Goal: Ask a question

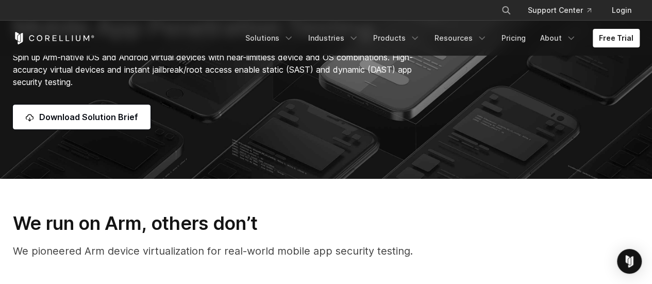
scroll to position [103, 0]
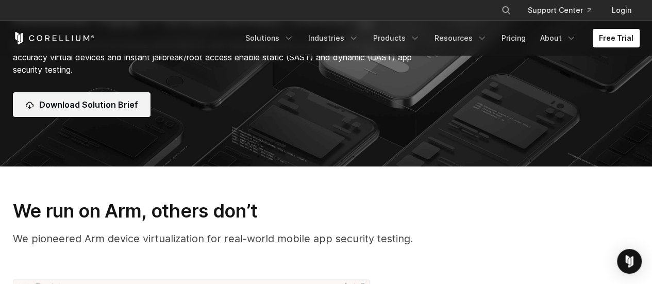
click at [72, 106] on span "Download Solution Brief" at bounding box center [88, 104] width 99 height 12
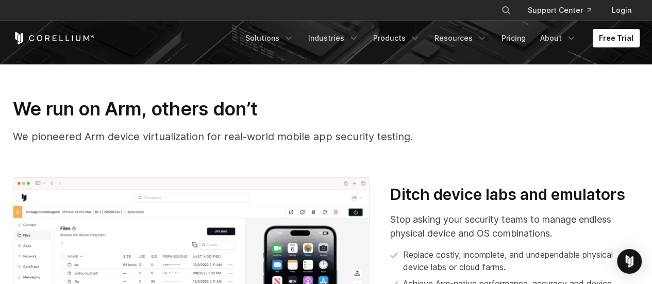
scroll to position [206, 0]
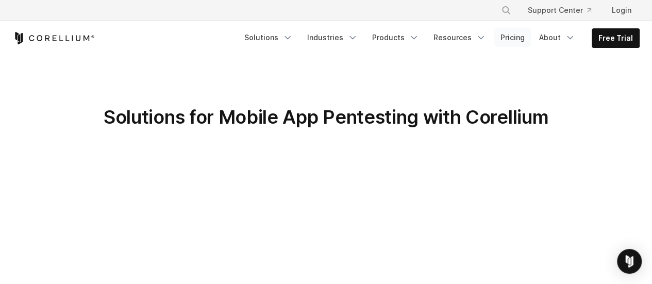
click at [528, 39] on link "Pricing" at bounding box center [513, 37] width 37 height 19
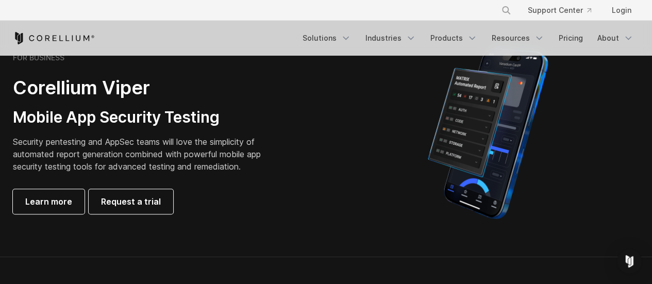
scroll to position [258, 0]
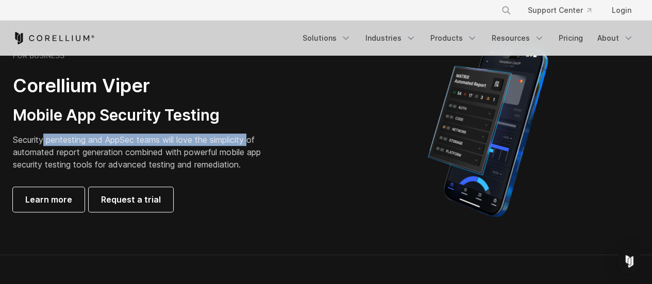
drag, startPoint x: 44, startPoint y: 138, endPoint x: 254, endPoint y: 145, distance: 210.5
click at [254, 145] on p "Security pentesting and AppSec teams will love the simplicity of automated repo…" at bounding box center [145, 152] width 264 height 37
click at [47, 203] on span "Learn more" at bounding box center [48, 199] width 47 height 12
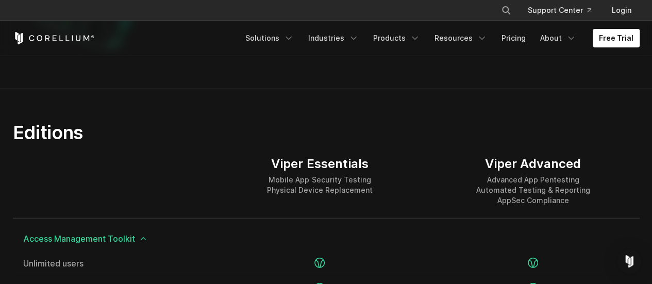
scroll to position [1134, 0]
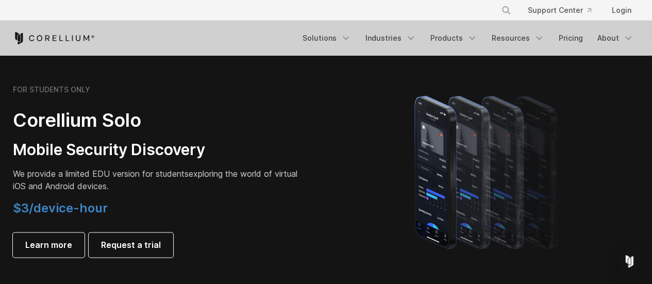
scroll to position [774, 0]
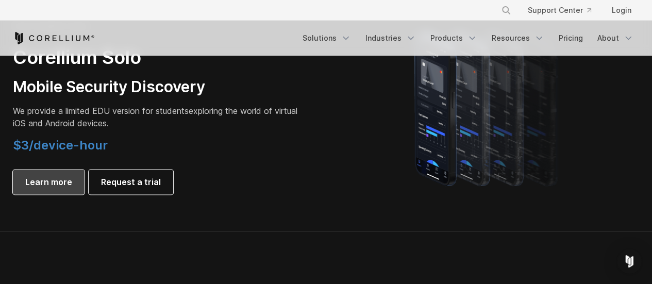
click at [60, 183] on span "Learn more" at bounding box center [48, 182] width 47 height 12
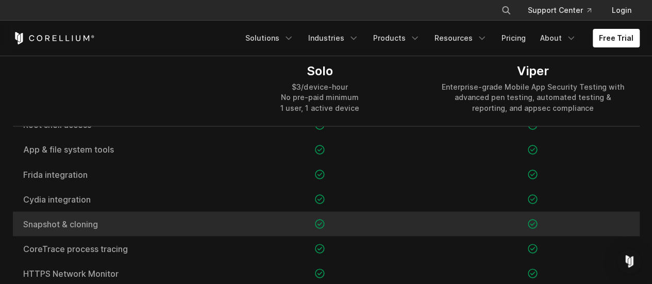
scroll to position [567, 0]
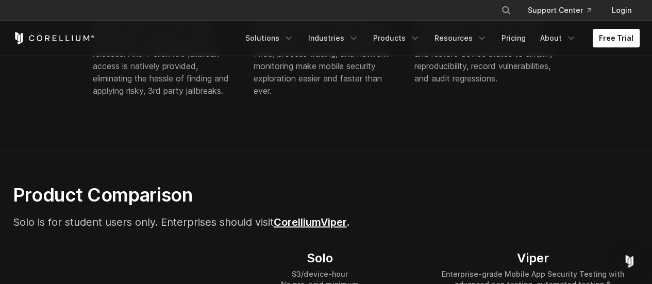
click at [321, 223] on link "Corellium" at bounding box center [297, 222] width 47 height 12
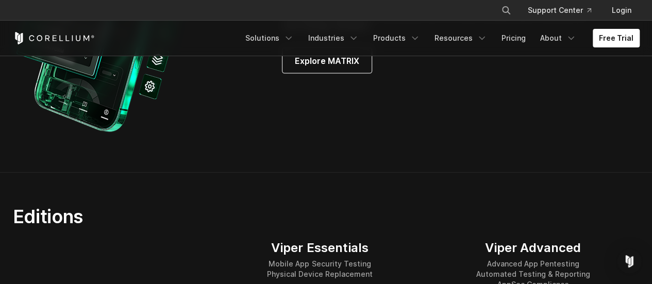
scroll to position [1341, 0]
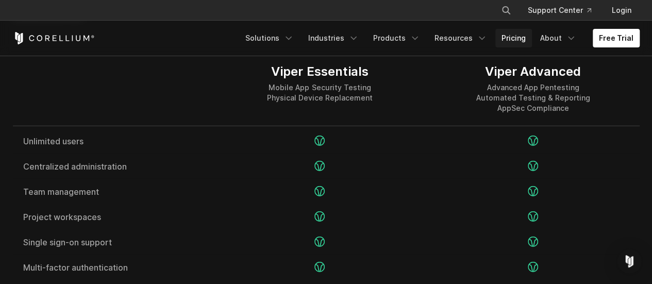
click at [513, 37] on link "Pricing" at bounding box center [514, 38] width 37 height 19
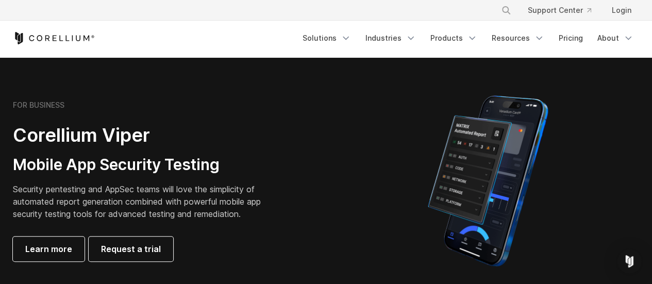
scroll to position [206, 0]
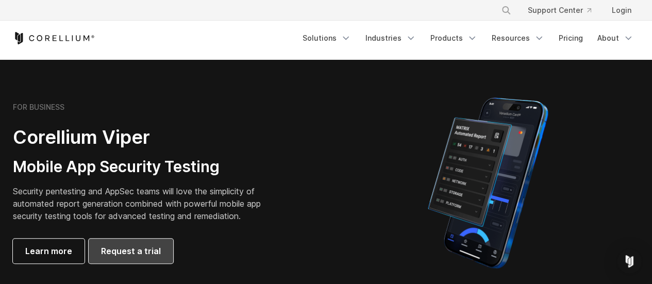
click at [135, 249] on span "Request a trial" at bounding box center [131, 251] width 60 height 12
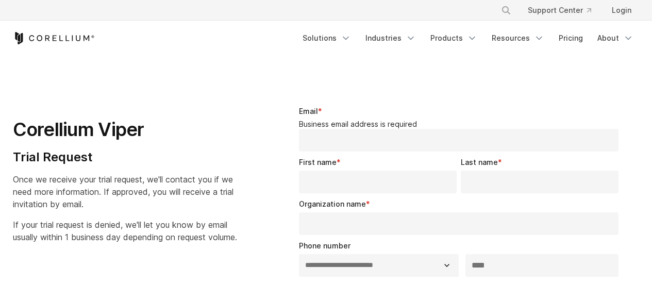
select select "**"
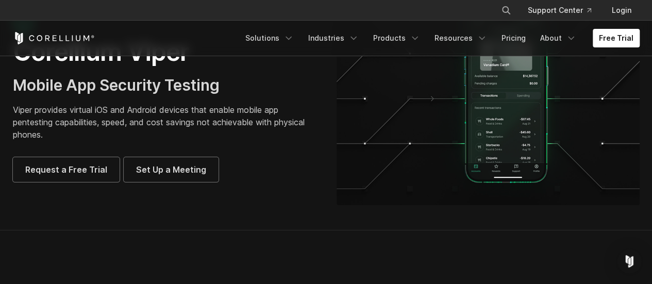
scroll to position [309, 0]
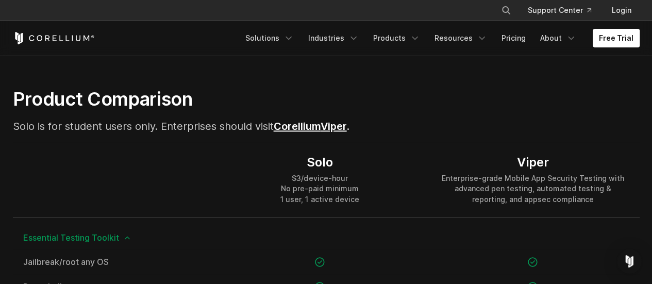
scroll to position [619, 0]
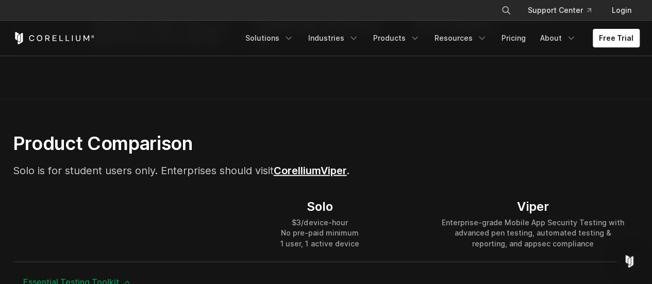
click at [321, 172] on link "Corellium" at bounding box center [297, 171] width 47 height 12
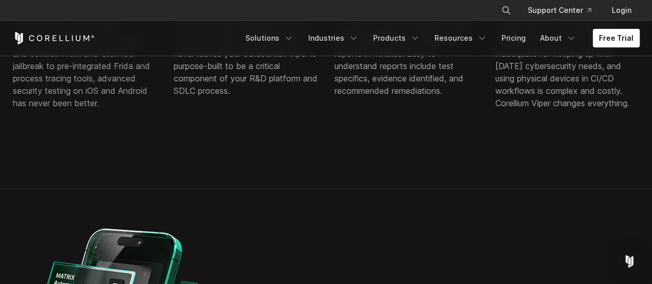
scroll to position [670, 0]
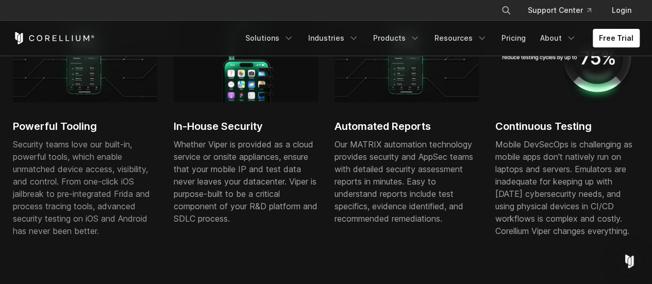
click at [638, 261] on div "Open Intercom Messenger" at bounding box center [629, 261] width 27 height 27
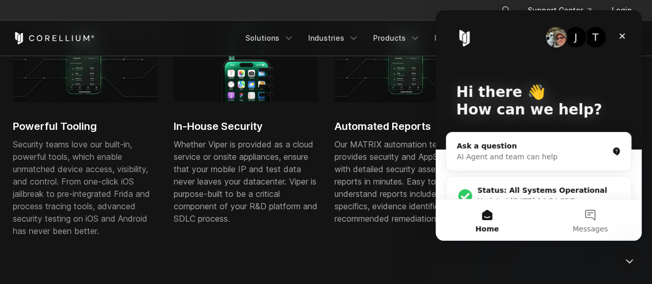
scroll to position [20, 0]
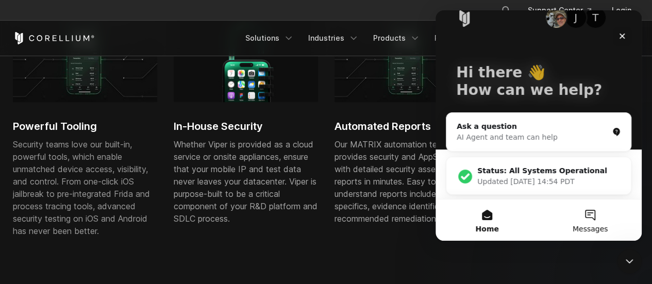
click at [593, 219] on button "Messages" at bounding box center [590, 220] width 103 height 41
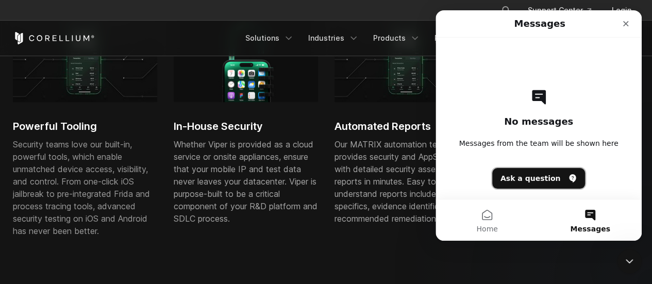
click at [547, 179] on button "Ask a question" at bounding box center [538, 178] width 93 height 21
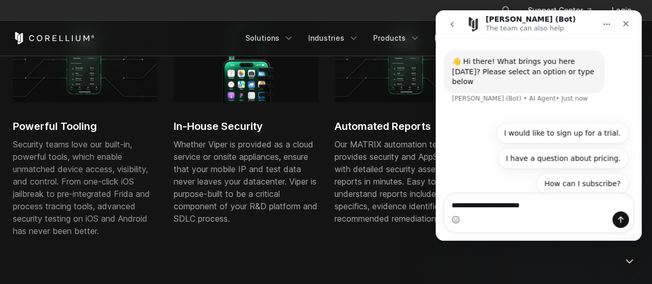
type textarea "**********"
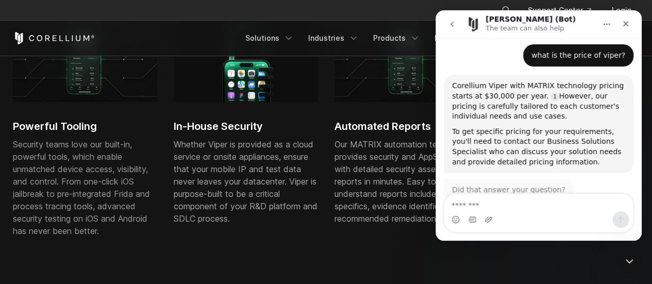
scroll to position [71, 0]
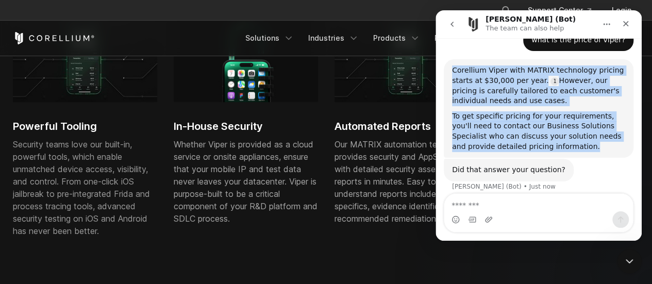
drag, startPoint x: 555, startPoint y: 138, endPoint x: 453, endPoint y: 62, distance: 126.9
click at [453, 65] on div "Corellium Viper with MATRIX technology pricing starts at $30,000 per year. Howe…" at bounding box center [538, 108] width 173 height 86
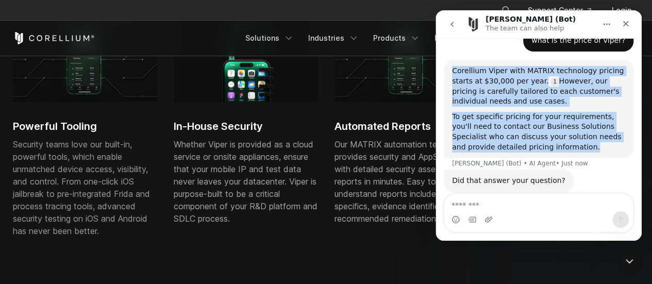
scroll to position [2, 0]
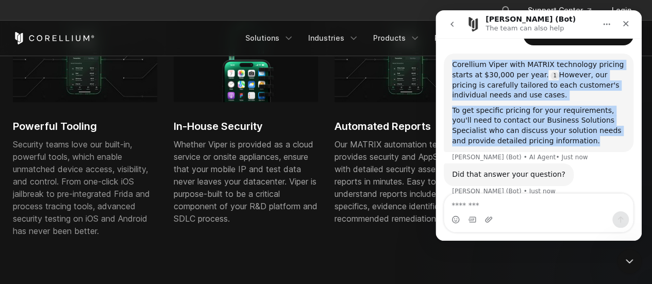
copy div "Corellium Viper with MATRIX technology pricing starts at $30,000 per year. Howe…"
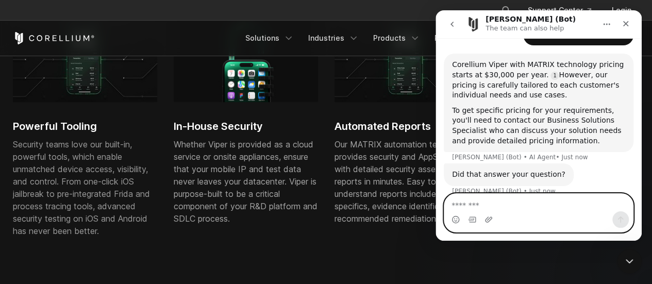
click at [457, 205] on textarea "Message…" at bounding box center [539, 203] width 189 height 18
type textarea "**********"
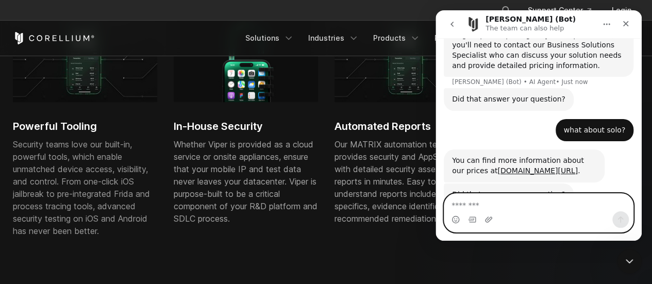
scroll to position [176, 0]
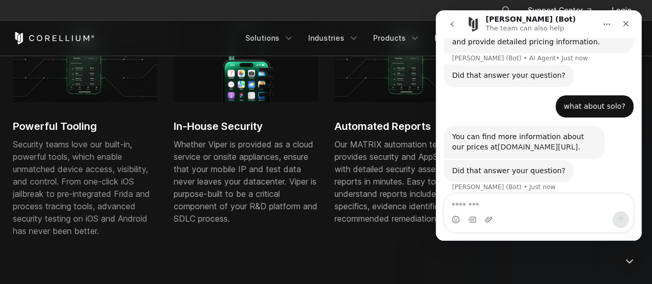
click at [504, 143] on link "[DOMAIN_NAME][URL]" at bounding box center [538, 147] width 80 height 8
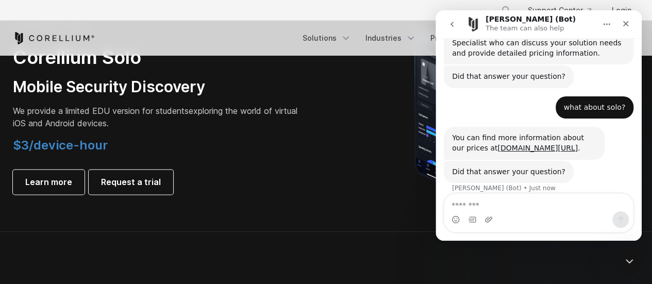
scroll to position [722, 0]
